Goal: Information Seeking & Learning: Find specific fact

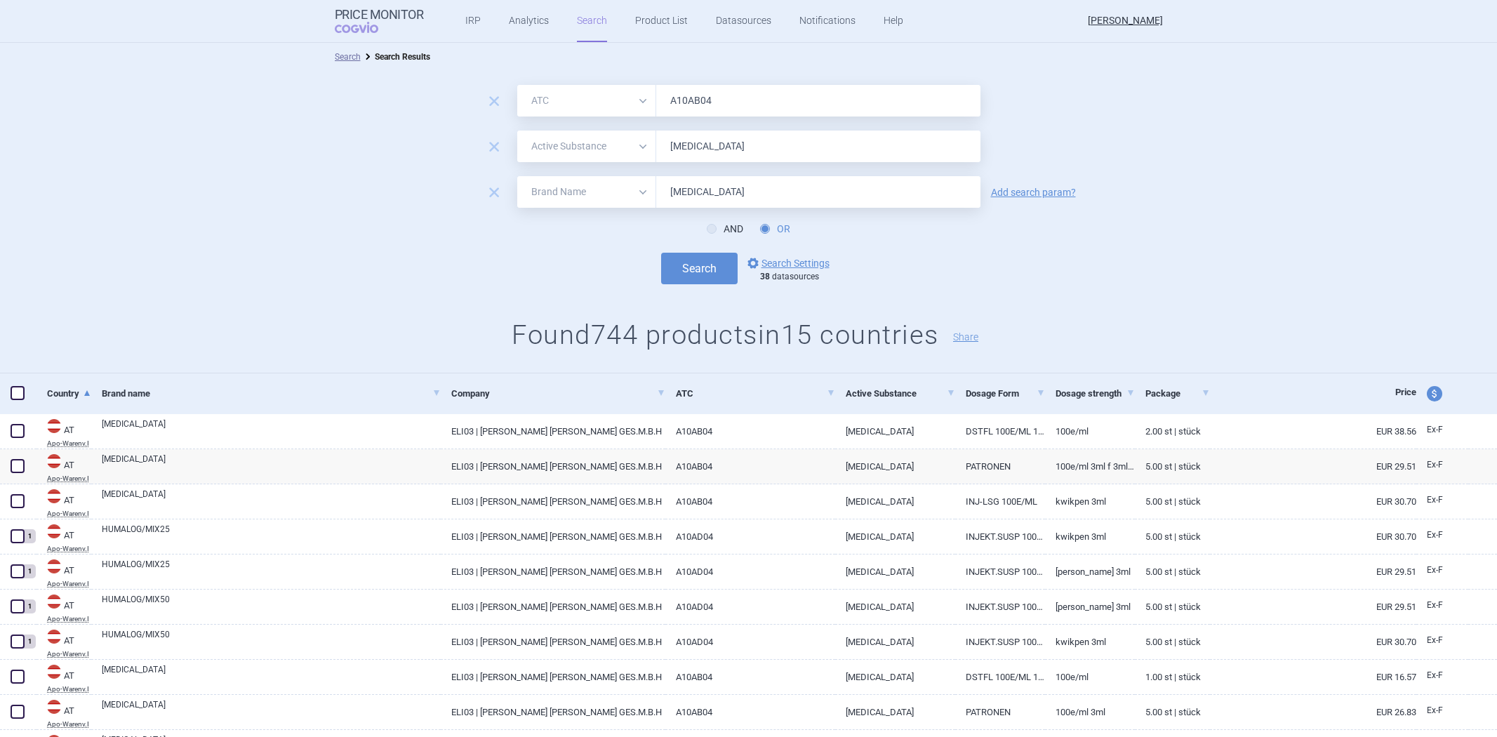
select select "atc"
select select "activeSubstance"
select select "brandName"
click at [756, 152] on input "[MEDICAL_DATA]" at bounding box center [818, 146] width 324 height 32
click at [758, 152] on input "[MEDICAL_DATA]" at bounding box center [818, 146] width 324 height 32
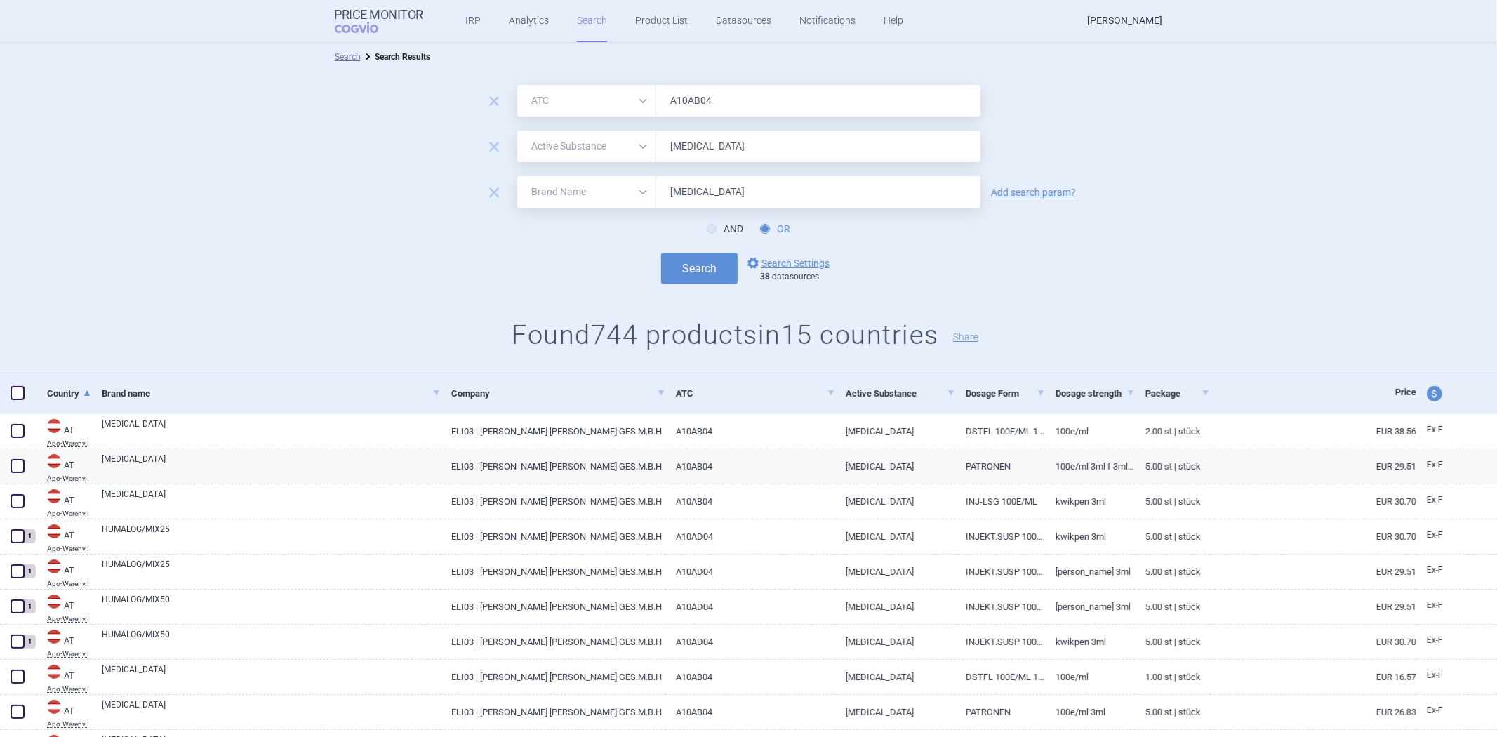
click at [748, 149] on input "[MEDICAL_DATA]" at bounding box center [818, 146] width 324 height 32
click at [748, 148] on input "[MEDICAL_DATA]" at bounding box center [818, 146] width 324 height 32
paste input "[MEDICAL_DATA]"
type input "[MEDICAL_DATA]"
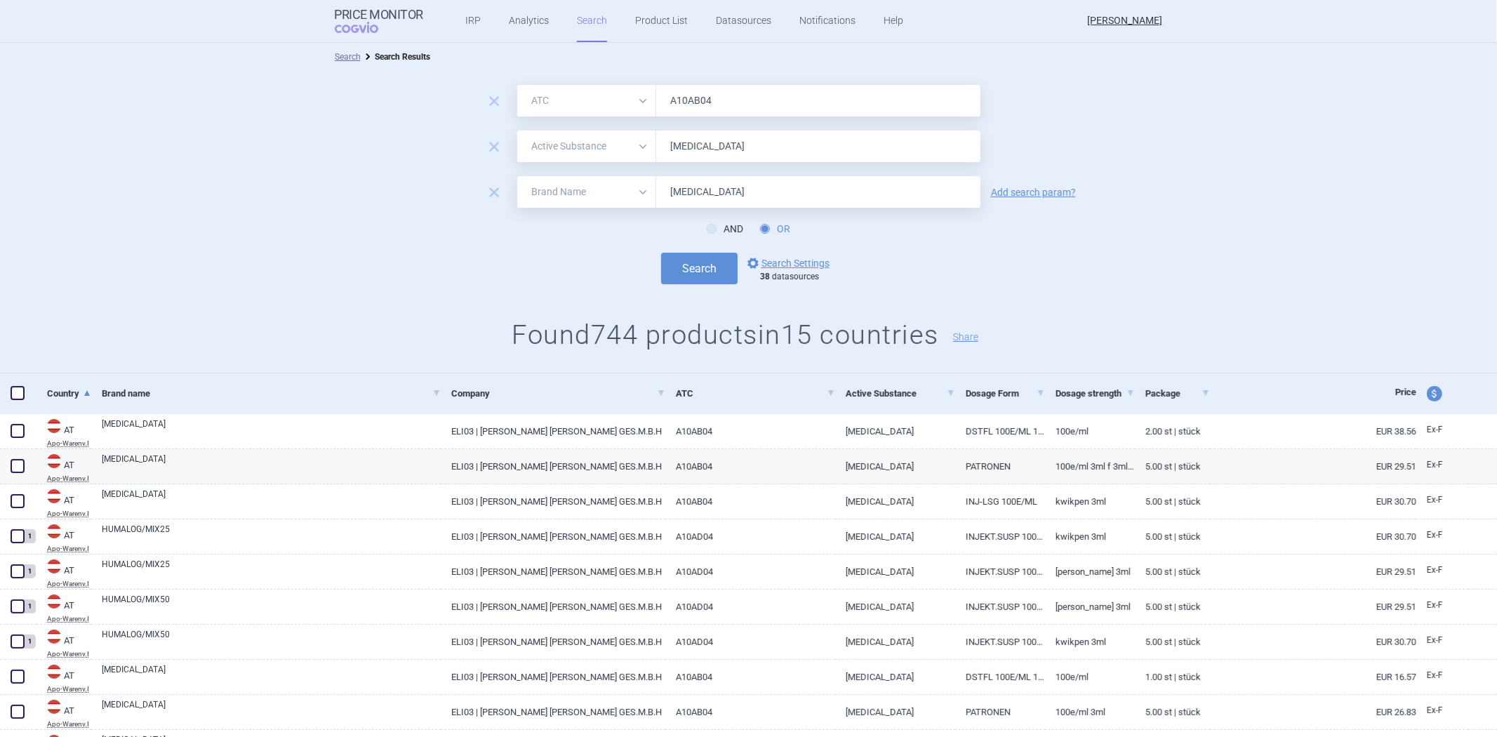
click at [683, 102] on input "A10AB04" at bounding box center [818, 101] width 324 height 32
paste input "B01AF01"
type input "B01AF01"
click at [491, 187] on span "remove" at bounding box center [494, 192] width 20 height 20
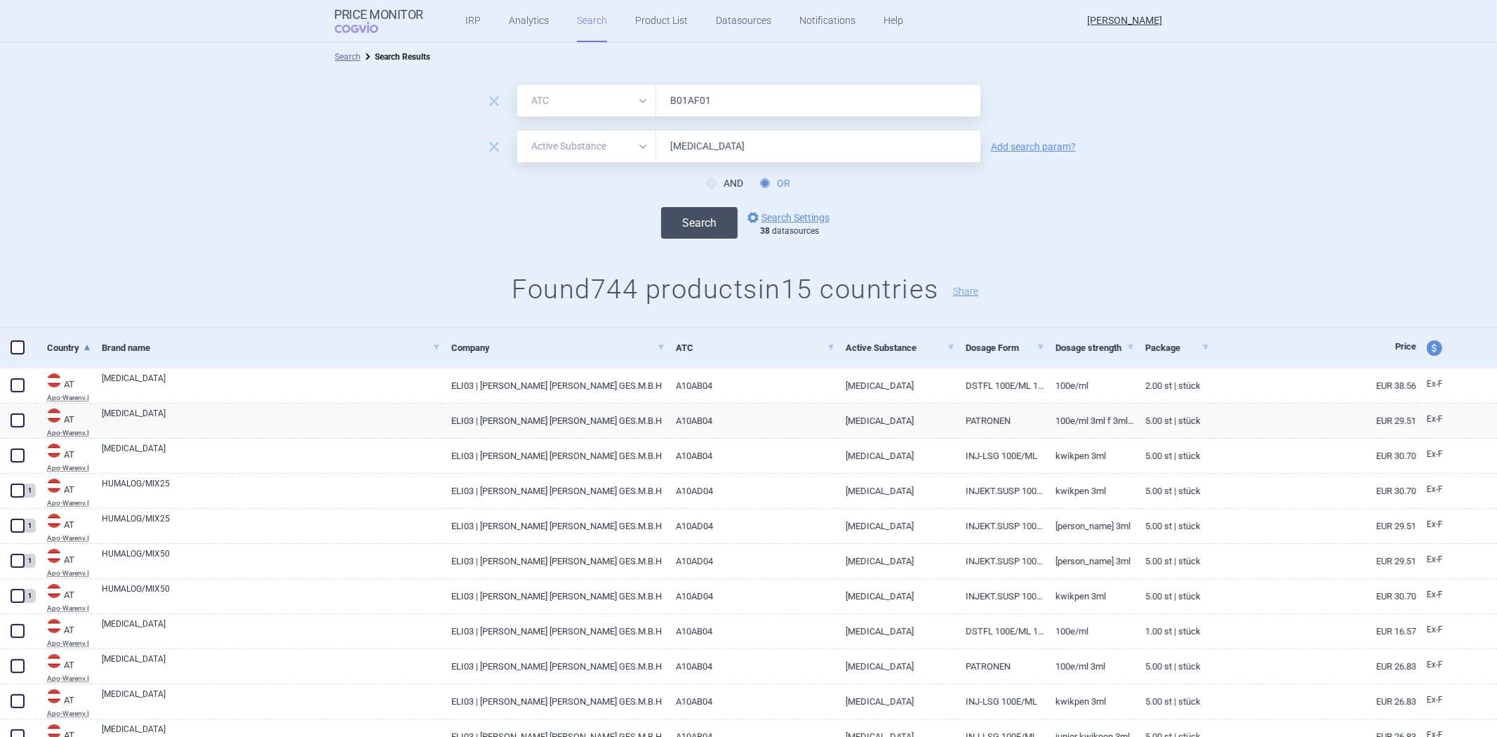
click at [690, 228] on button "Search" at bounding box center [699, 223] width 76 height 32
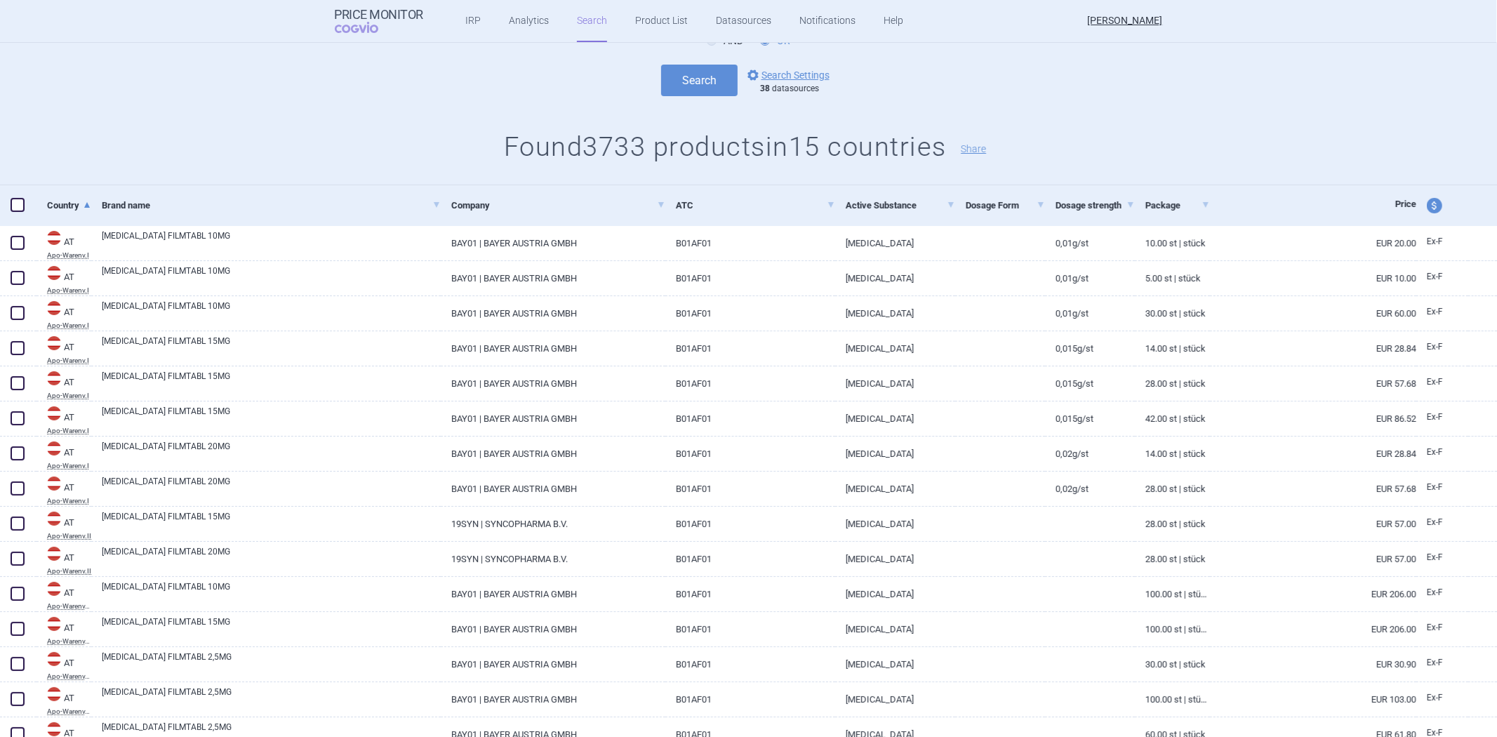
scroll to position [156, 0]
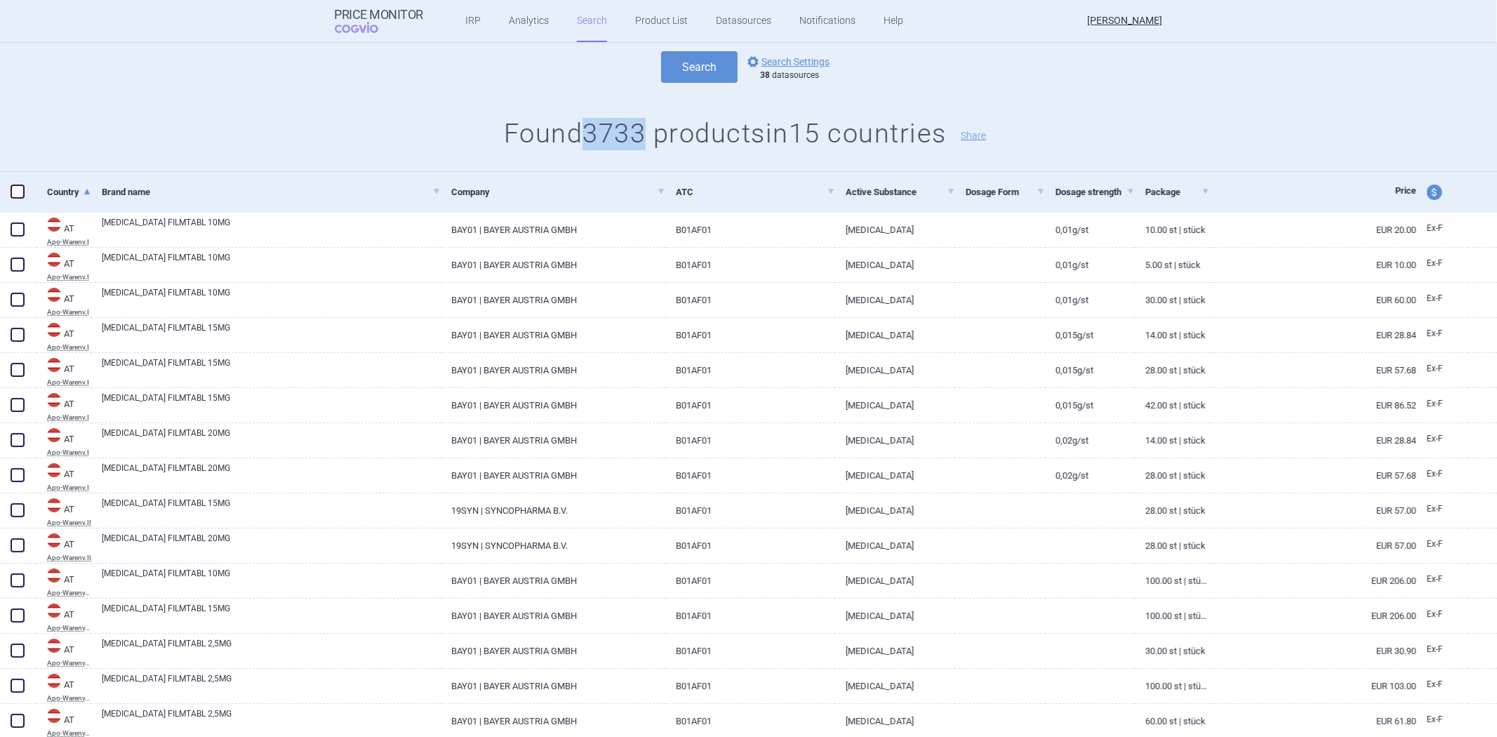
drag, startPoint x: 573, startPoint y: 134, endPoint x: 638, endPoint y: 134, distance: 65.2
click at [638, 134] on h1 "Found 3733 products in 15 countries Share" at bounding box center [748, 134] width 1497 height 32
click at [601, 130] on h1 "Found 3733 products in 15 countries Share" at bounding box center [748, 134] width 1497 height 32
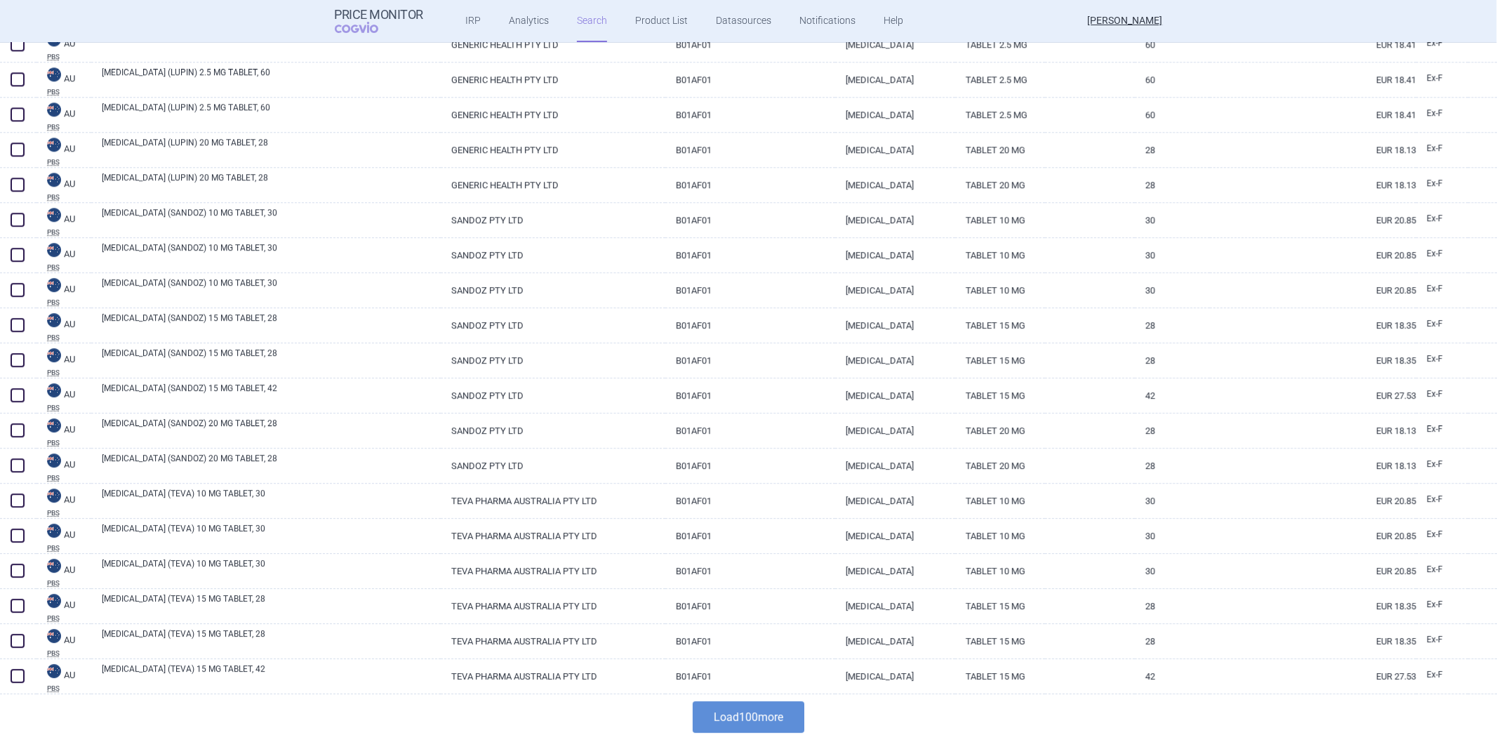
scroll to position [3185, 0]
click at [763, 702] on button "Load 100 more" at bounding box center [748, 714] width 112 height 32
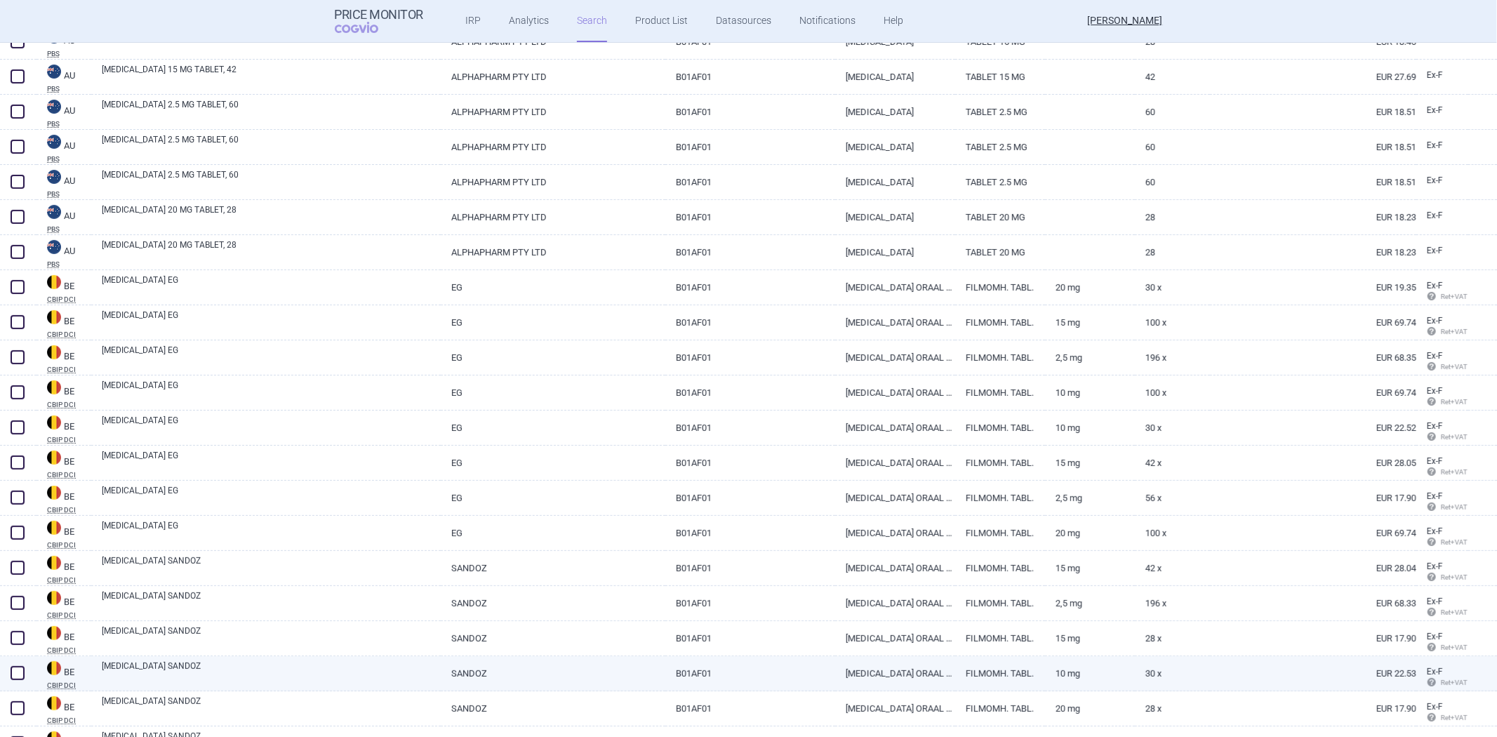
scroll to position [4900, 0]
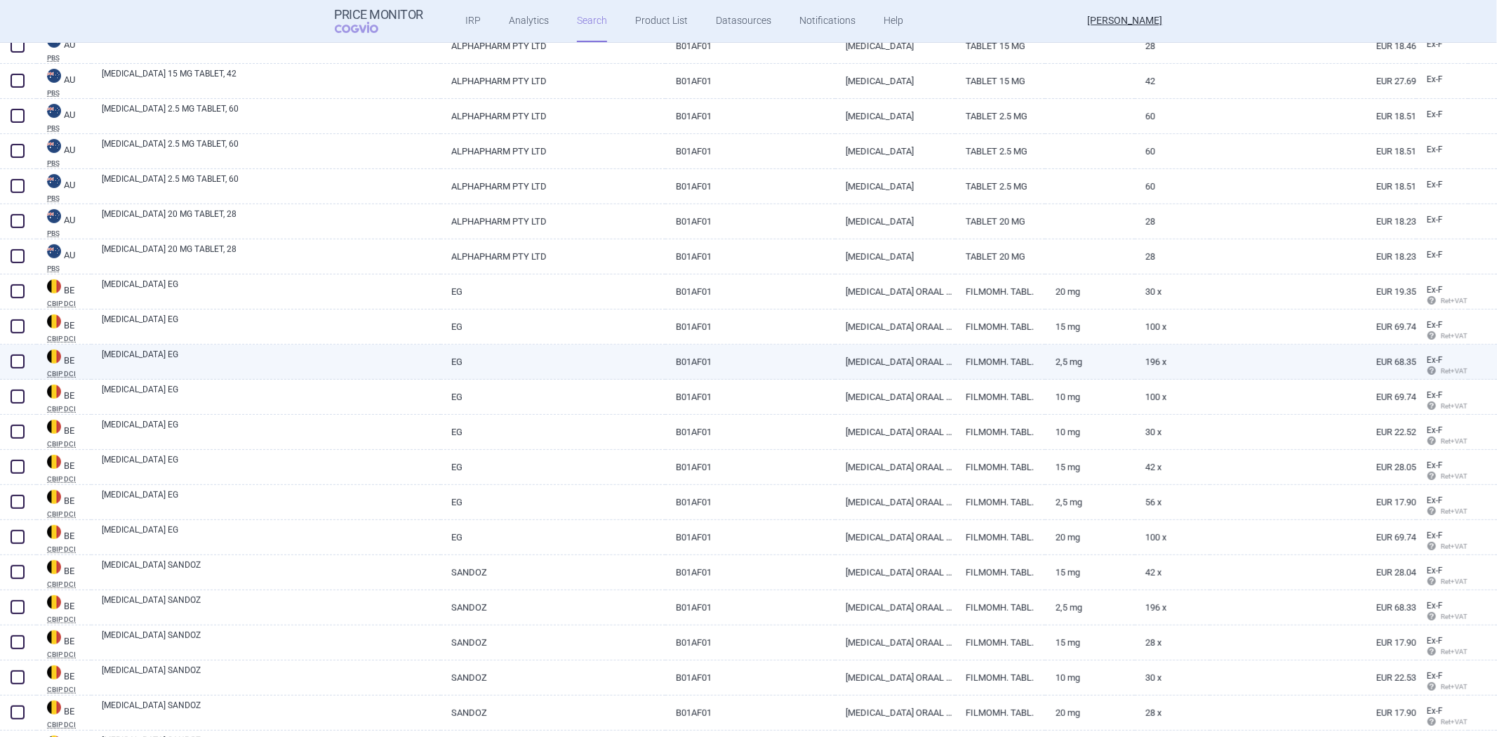
click at [860, 363] on link "[MEDICAL_DATA] ORAAL 2,5 MG" at bounding box center [895, 361] width 120 height 34
select select "EUR"
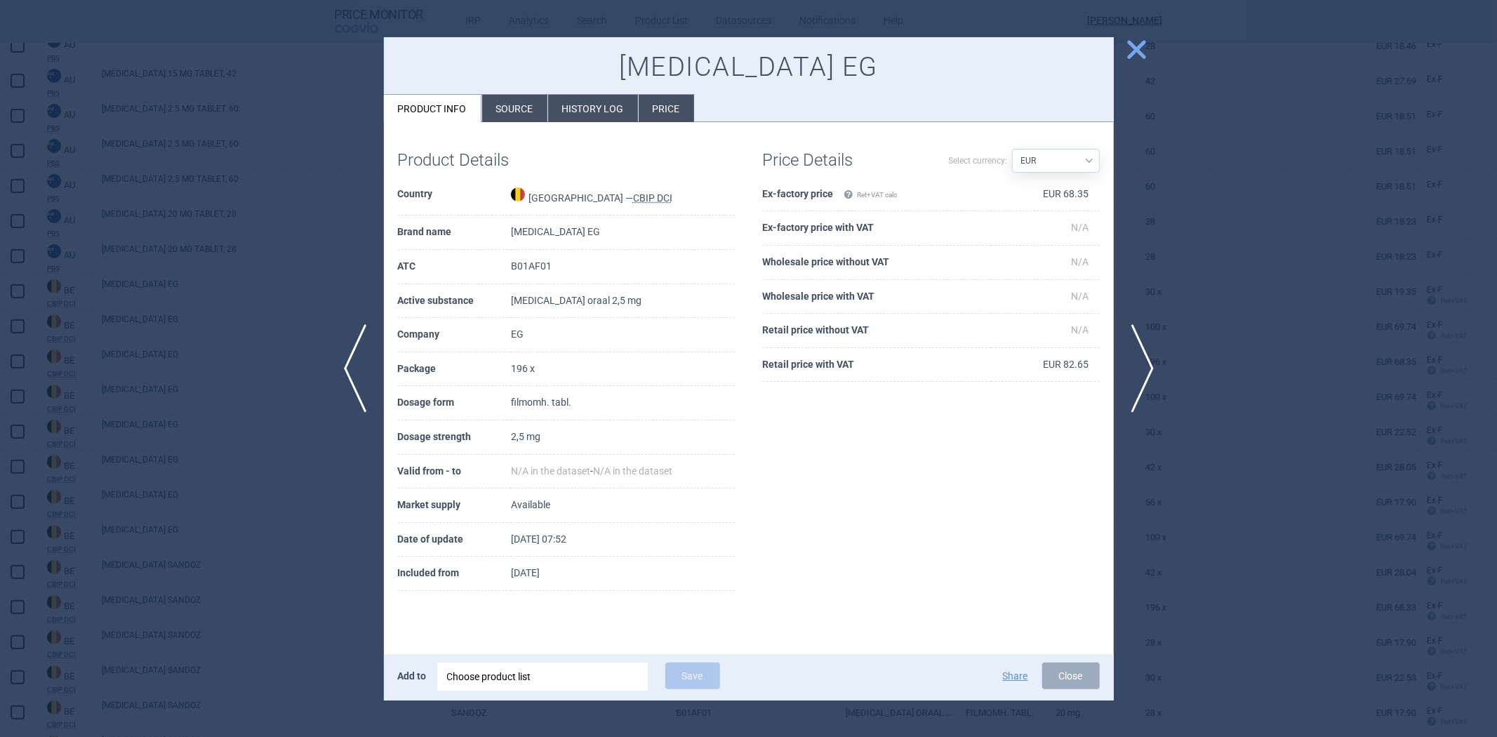
click at [558, 304] on td "[MEDICAL_DATA] oraal 2,5 mg" at bounding box center [623, 301] width 224 height 34
click at [319, 260] on div at bounding box center [748, 368] width 1497 height 737
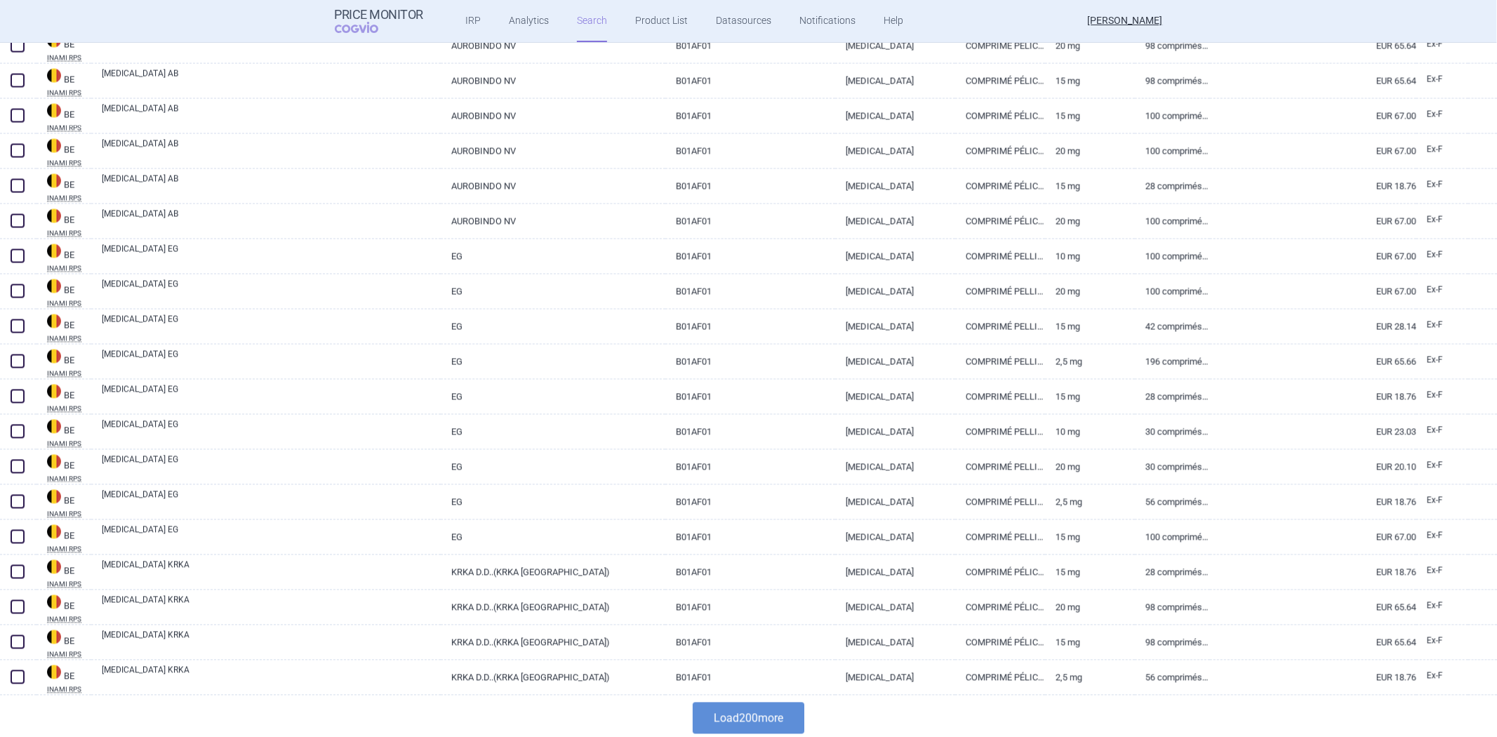
scroll to position [6693, 0]
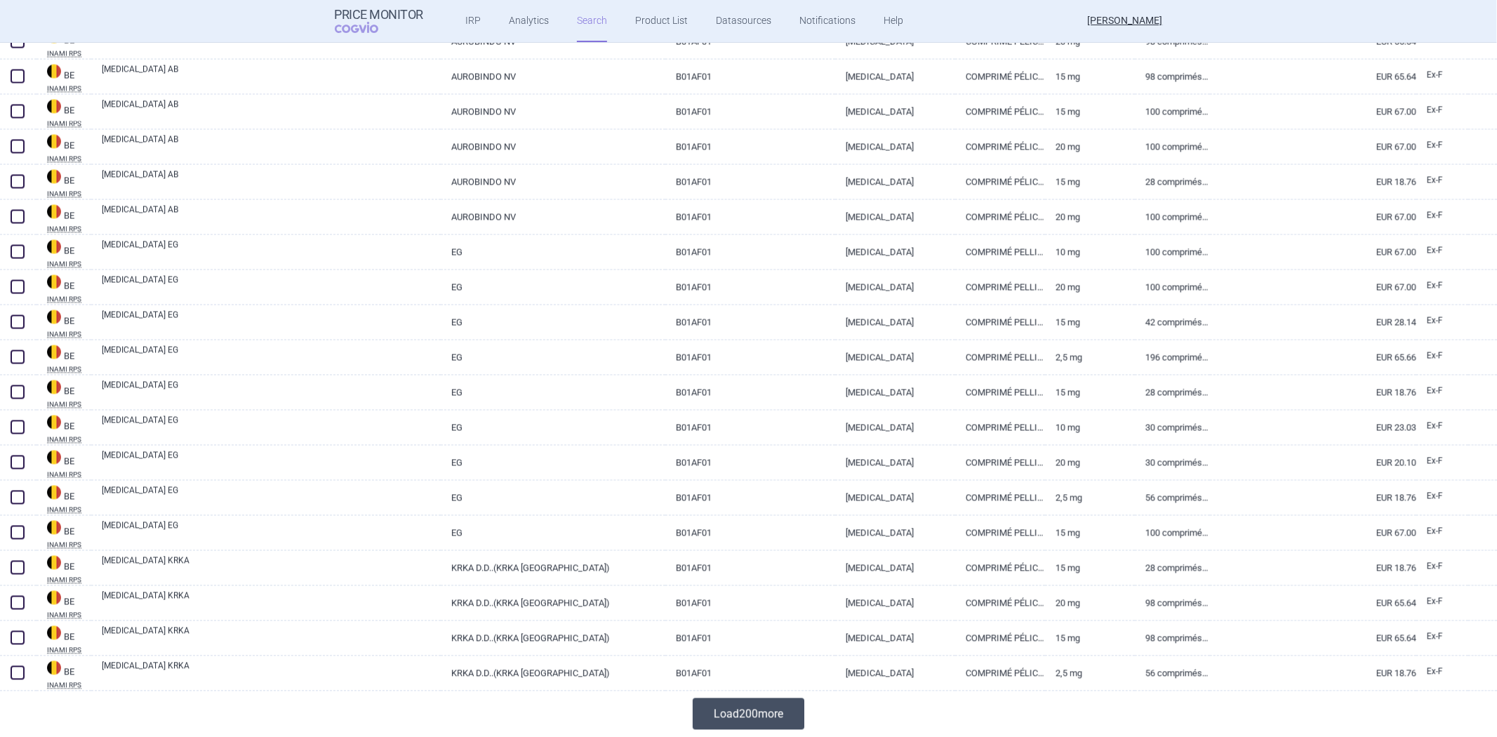
click at [735, 707] on button "Load 200 more" at bounding box center [748, 714] width 112 height 32
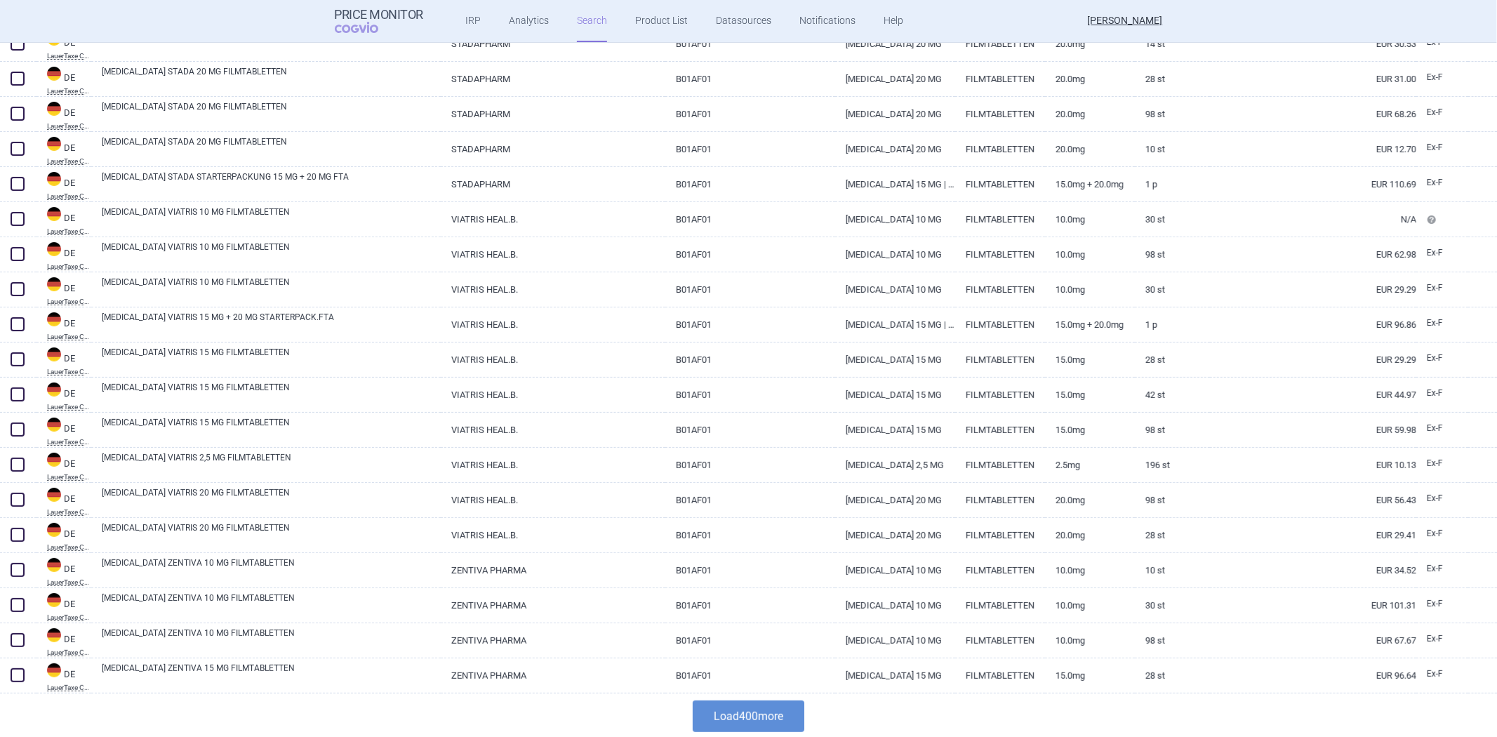
scroll to position [13709, 0]
click at [752, 711] on button "Load 400 more" at bounding box center [748, 714] width 112 height 32
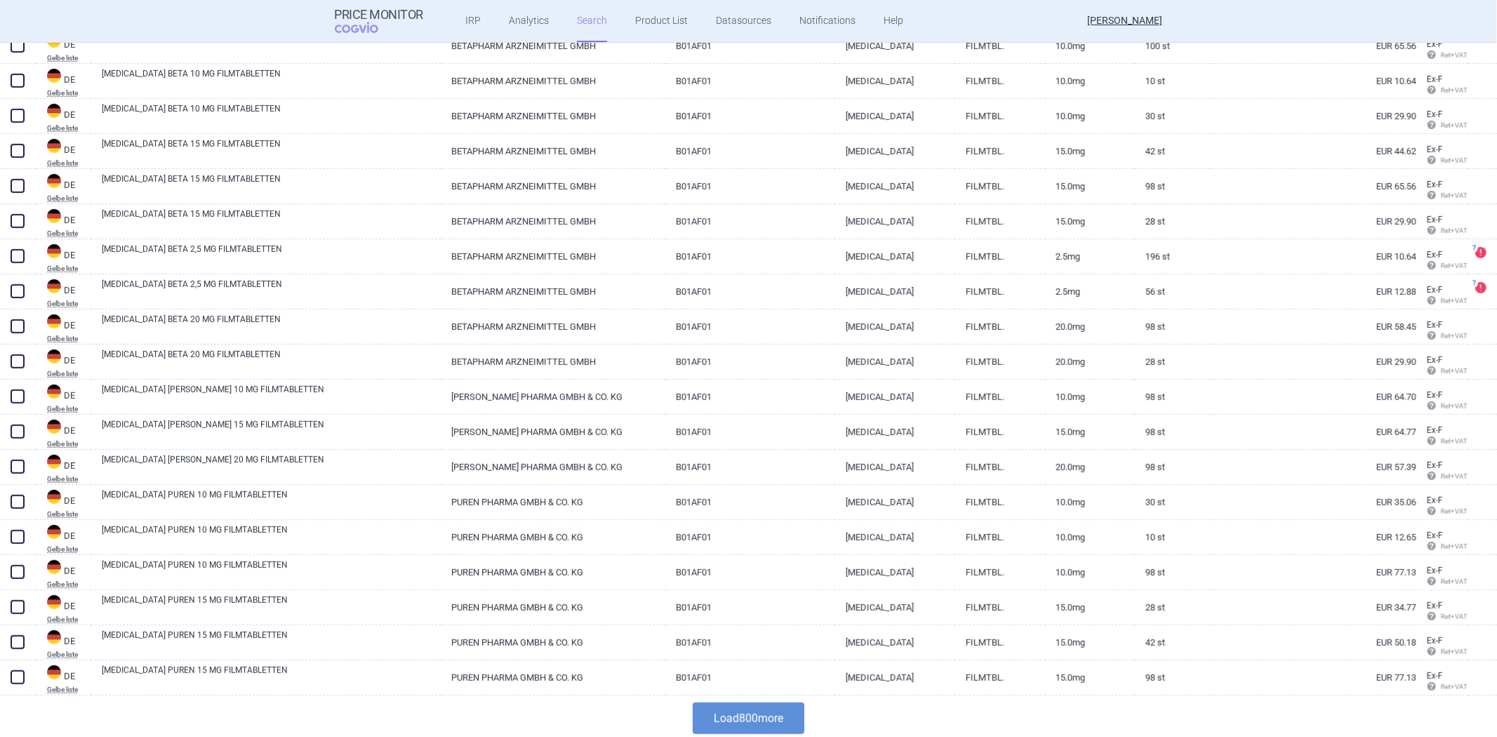
scroll to position [27742, 0]
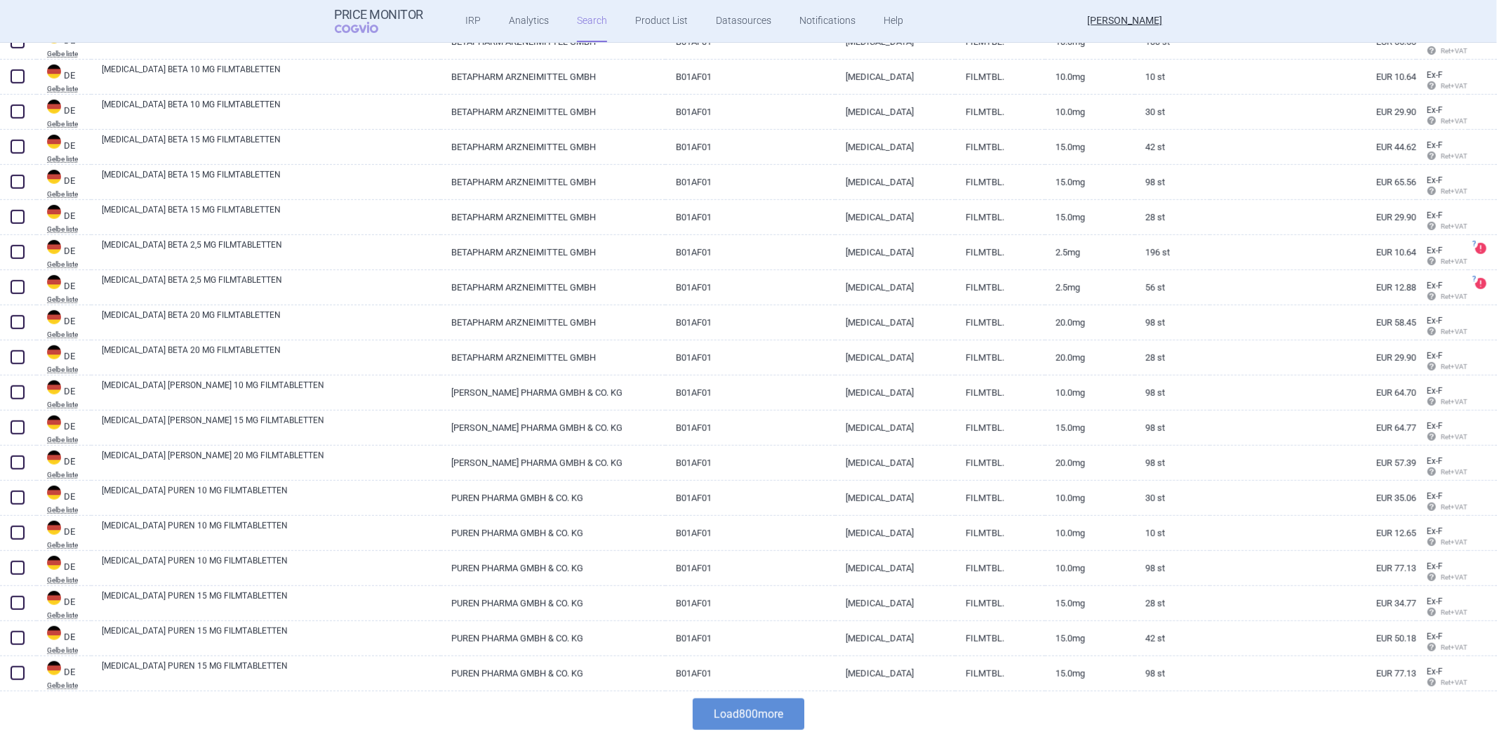
click at [745, 704] on button "Load 800 more" at bounding box center [748, 714] width 112 height 32
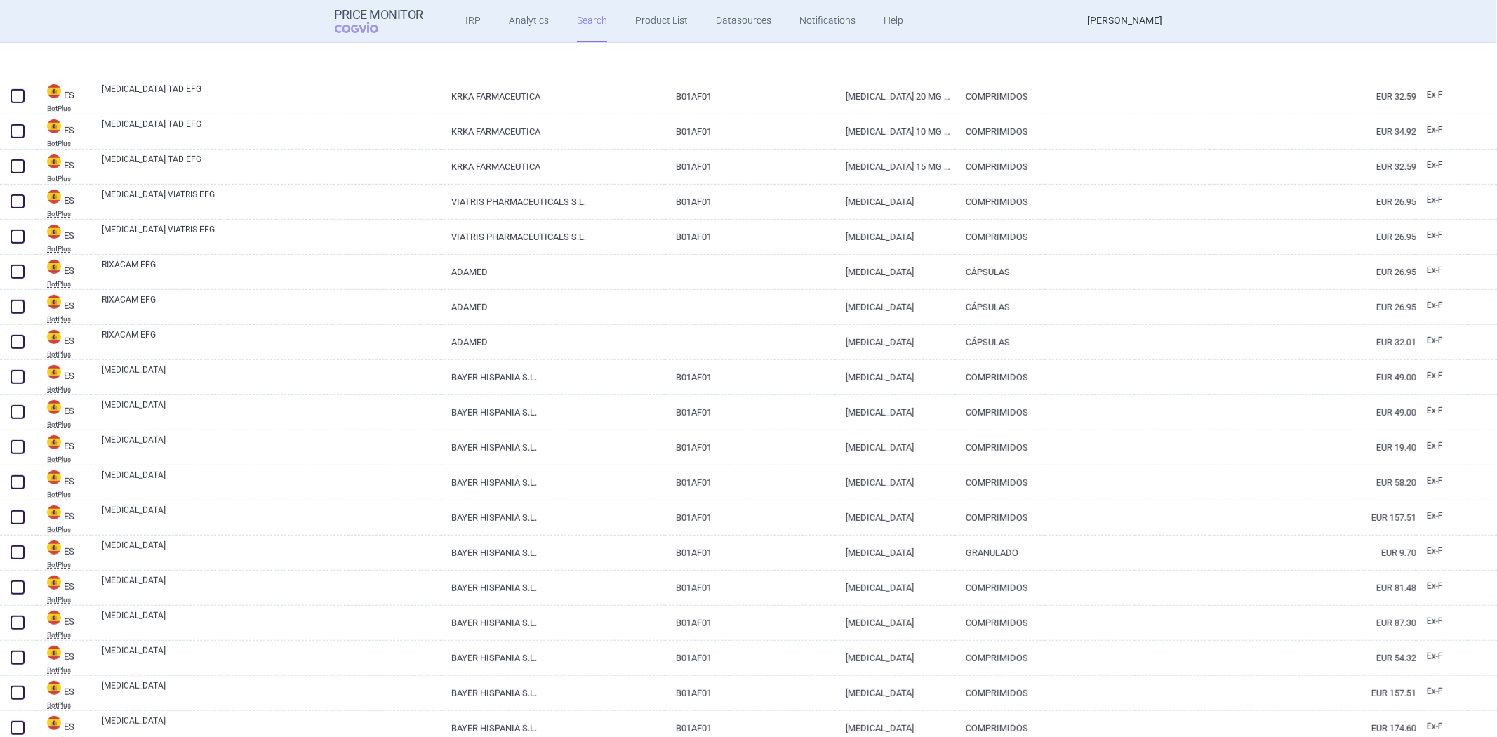
scroll to position [40760, 0]
